Goal: Navigation & Orientation: Find specific page/section

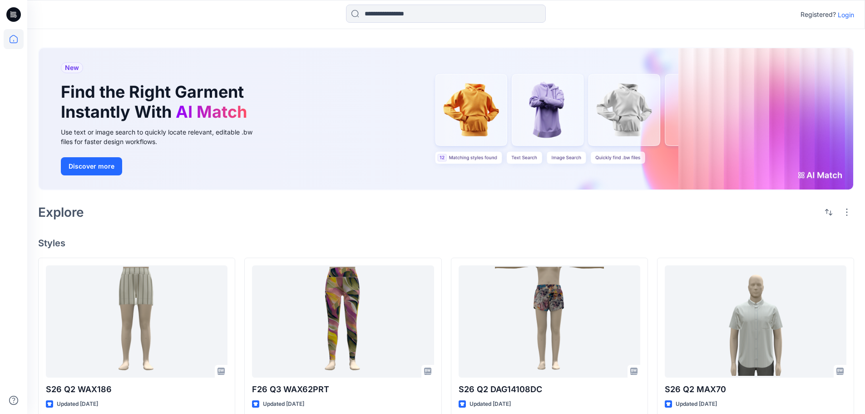
click at [803, 196] on div "New Find the Right Garment Instantly With AI Match Use text or image search to …" at bounding box center [446, 120] width 816 height 161
click at [846, 15] on p "Login" at bounding box center [846, 15] width 16 height 10
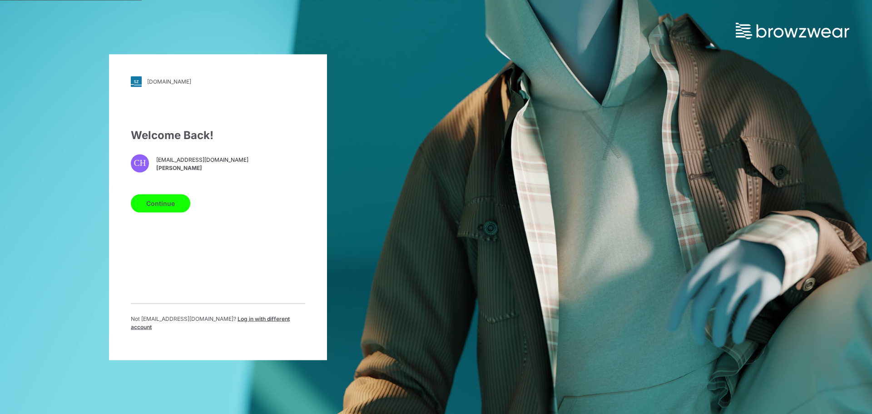
click at [181, 207] on button "Continue" at bounding box center [160, 203] width 59 height 18
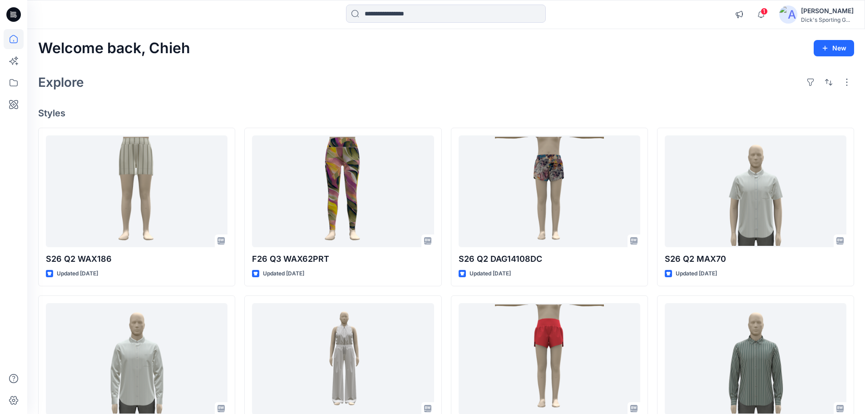
click at [373, 89] on div "Explore" at bounding box center [446, 82] width 816 height 22
click at [764, 13] on div "1" at bounding box center [759, 8] width 15 height 7
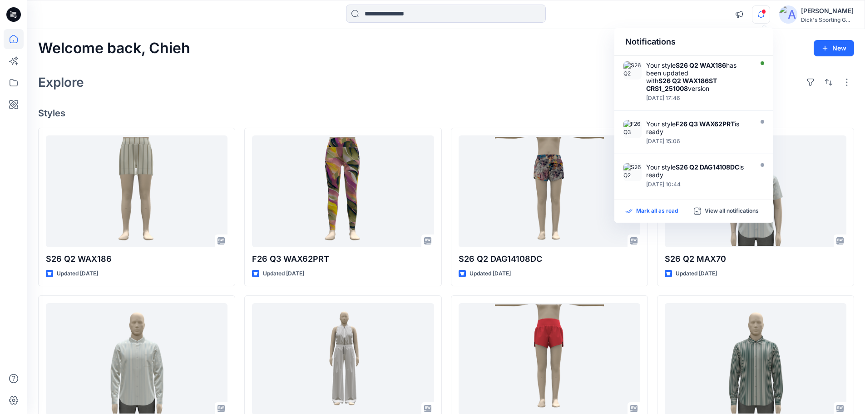
click at [657, 211] on p "Mark all as read" at bounding box center [657, 211] width 42 height 8
click at [311, 60] on div "Welcome back, Chieh New Explore Styles S26 Q2 WAX186 Updated 4 days ago S26 Q2 …" at bounding box center [446, 347] width 838 height 636
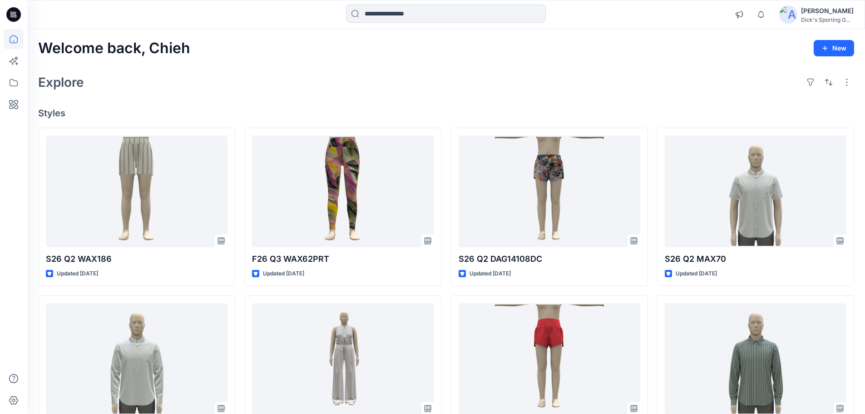
click at [546, 66] on div "Welcome back, Chieh New Explore Styles S26 Q2 WAX186 Updated 4 days ago S26 Q2 …" at bounding box center [446, 347] width 838 height 636
click at [360, 71] on div "Explore" at bounding box center [446, 82] width 816 height 22
